Goal: Task Accomplishment & Management: Manage account settings

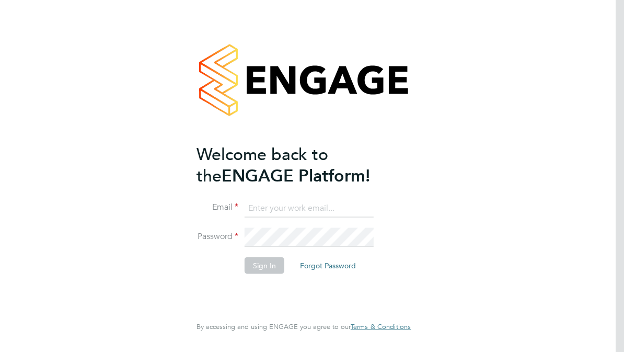
click at [268, 205] on input at bounding box center [309, 208] width 129 height 19
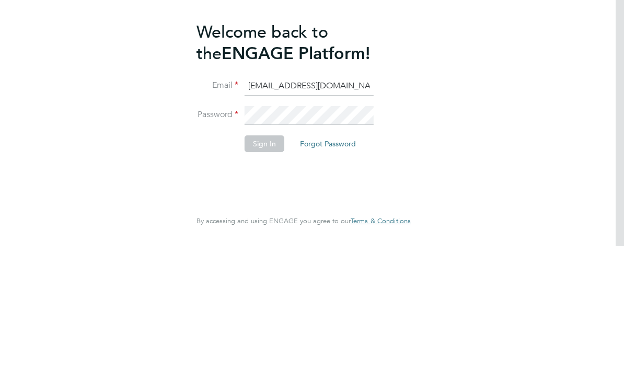
type input "[EMAIL_ADDRESS][DOMAIN_NAME]"
click at [267, 257] on button "Sign In" at bounding box center [265, 265] width 40 height 17
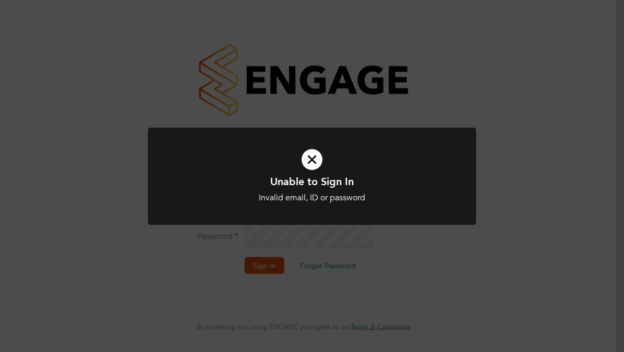
click at [522, 161] on div "Unable to Sign In Invalid email, ID or password Cancel Okay" at bounding box center [312, 176] width 624 height 352
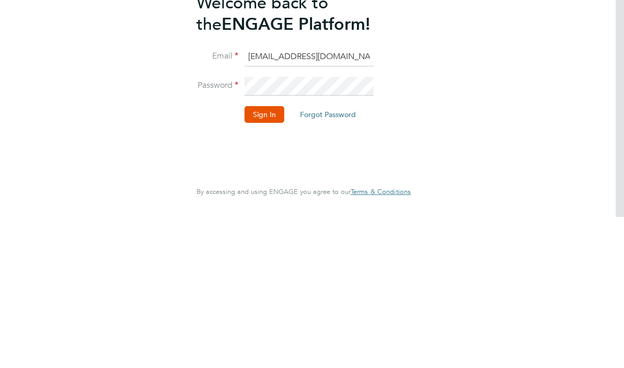
click at [272, 257] on button "Sign In" at bounding box center [265, 265] width 40 height 17
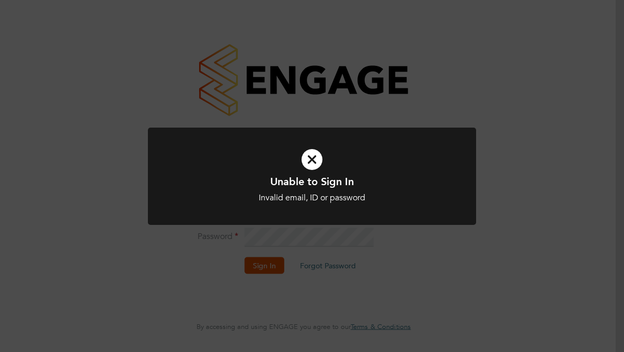
click at [448, 260] on div "Unable to Sign In Invalid email, ID or password Cancel Okay" at bounding box center [312, 176] width 624 height 352
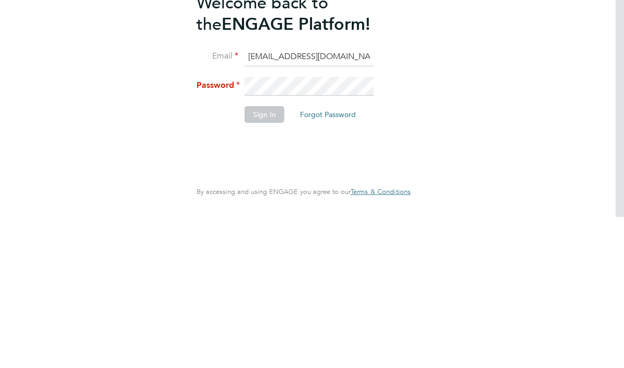
click at [337, 257] on button "Forgot Password" at bounding box center [328, 265] width 73 height 17
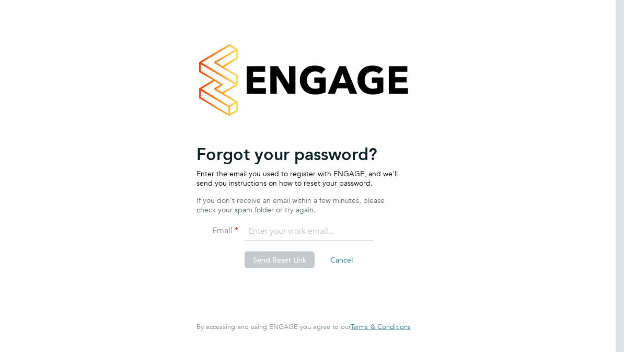
click at [267, 225] on input "email" at bounding box center [309, 231] width 129 height 19
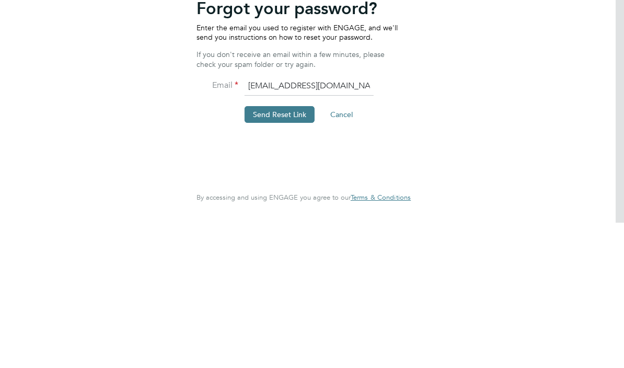
type input "[EMAIL_ADDRESS][DOMAIN_NAME]"
click at [286, 251] on button "Send Reset Link" at bounding box center [280, 259] width 70 height 17
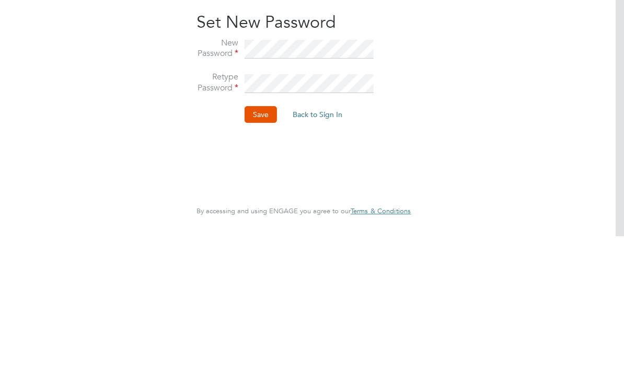
click at [264, 238] on button "Save" at bounding box center [261, 246] width 32 height 17
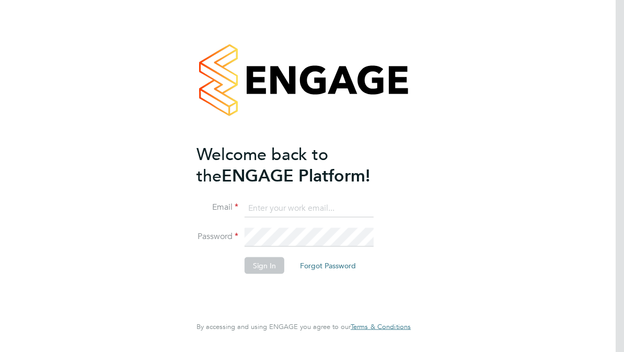
click at [268, 204] on input at bounding box center [309, 208] width 129 height 19
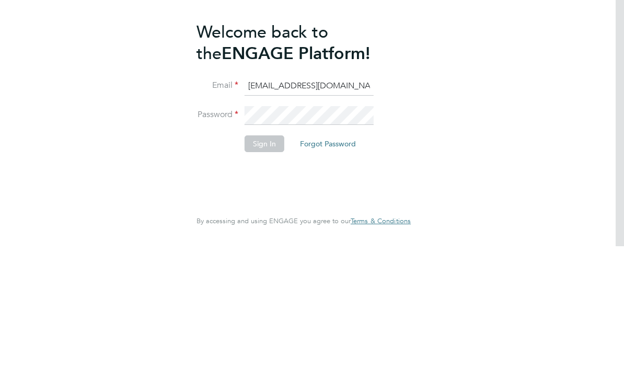
type input "[EMAIL_ADDRESS][DOMAIN_NAME]"
click at [273, 257] on button "Sign In" at bounding box center [265, 265] width 40 height 17
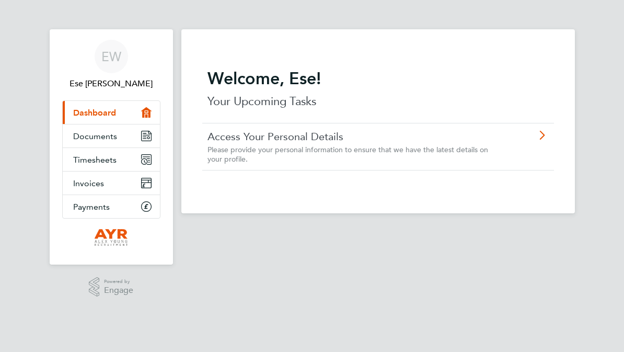
click at [114, 65] on div "EW" at bounding box center [111, 56] width 33 height 33
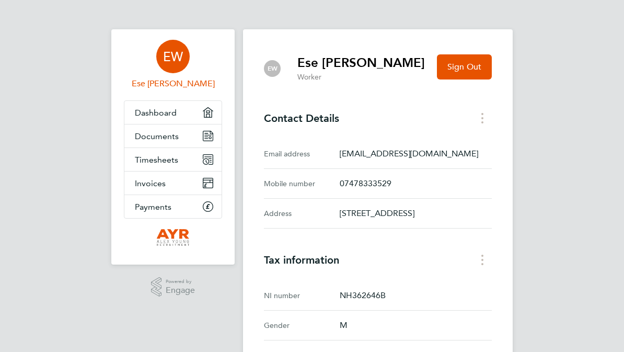
click at [183, 176] on link "Invoices" at bounding box center [172, 182] width 97 height 23
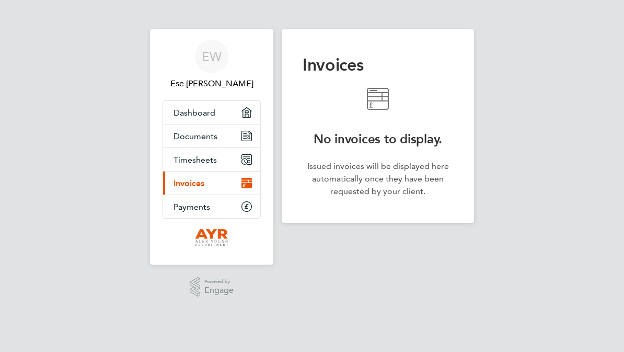
click at [222, 158] on link "Timesheets" at bounding box center [211, 159] width 97 height 23
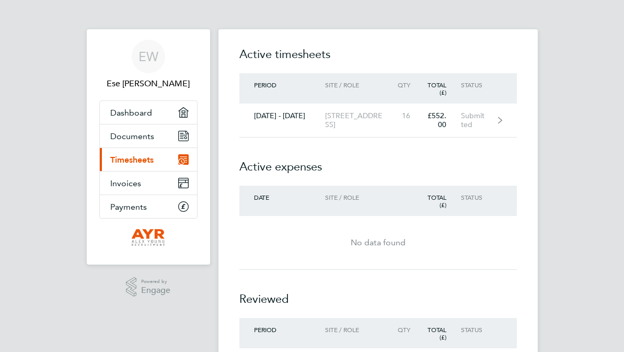
click at [500, 119] on div "Submitted" at bounding box center [480, 120] width 39 height 18
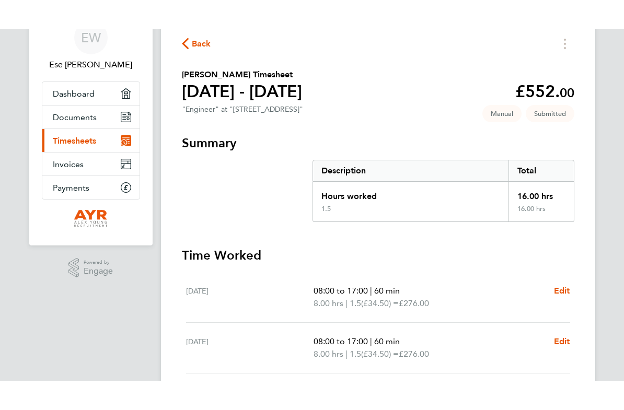
scroll to position [48, 0]
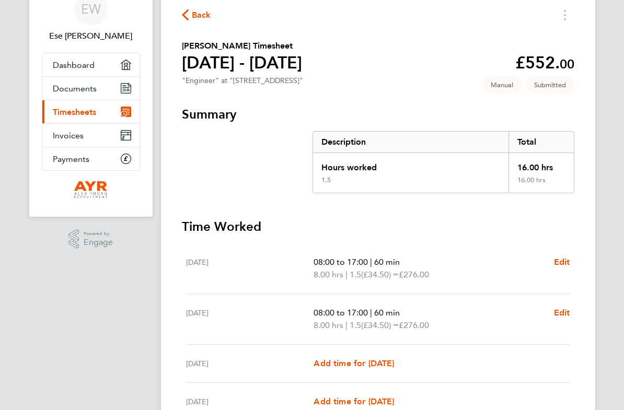
click at [90, 157] on link "Payments" at bounding box center [90, 158] width 97 height 23
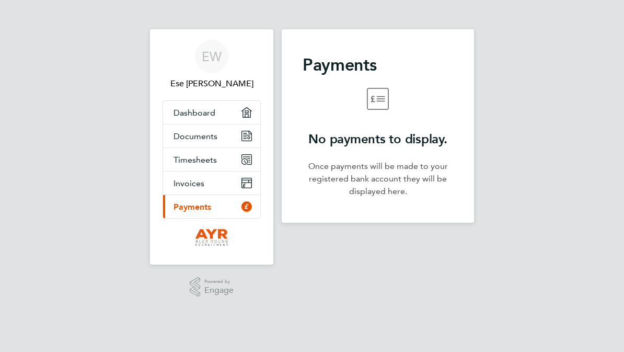
click at [203, 66] on div "EW" at bounding box center [211, 56] width 33 height 33
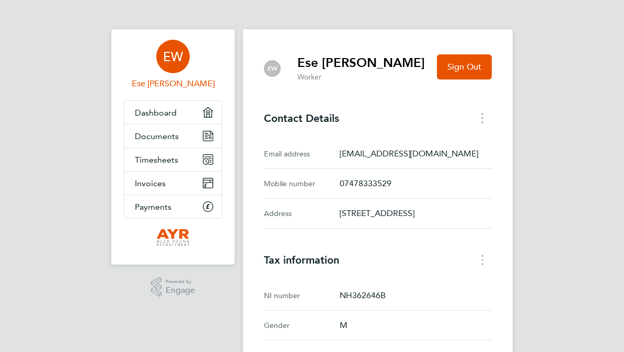
click at [463, 66] on span "Sign Out" at bounding box center [464, 67] width 34 height 10
